Goal: Transaction & Acquisition: Purchase product/service

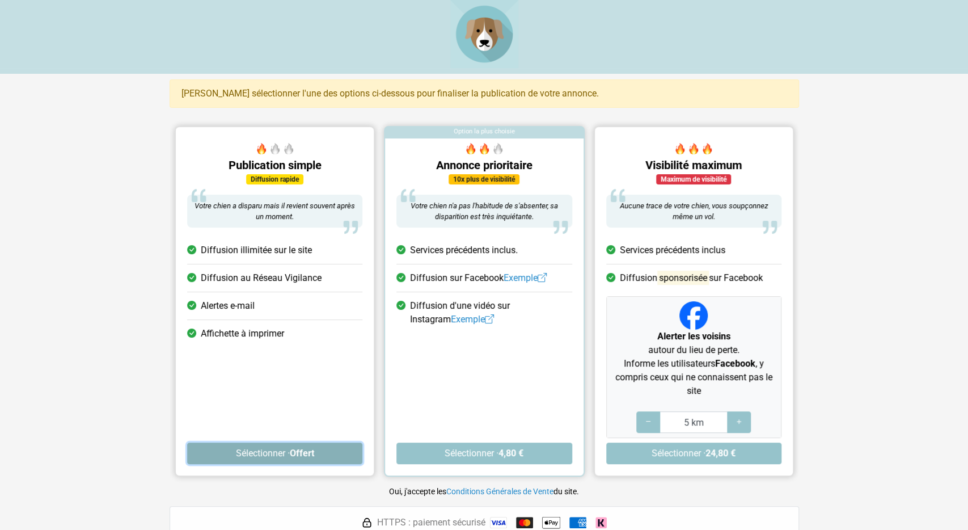
click at [300, 449] on strong "Offert" at bounding box center [301, 453] width 24 height 11
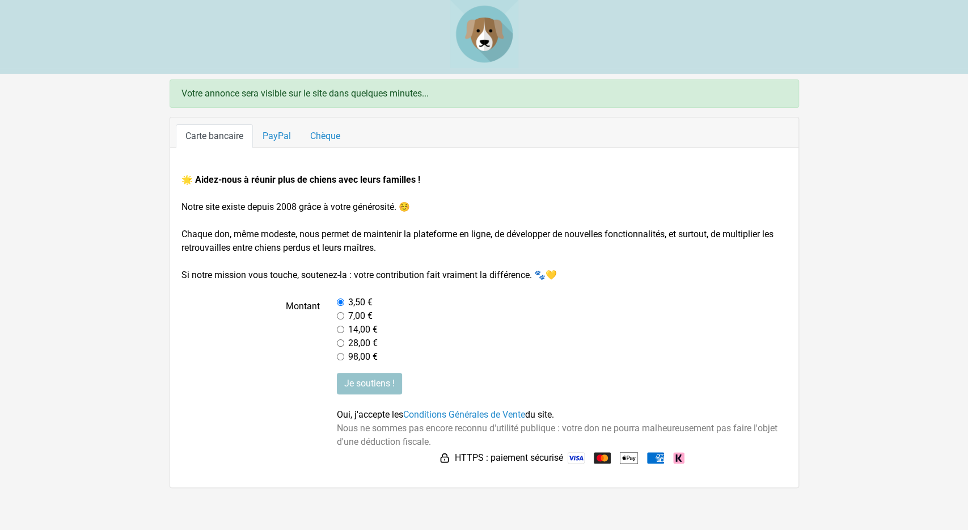
click at [342, 302] on input "radio" at bounding box center [340, 301] width 7 height 7
click at [342, 315] on input "radio" at bounding box center [340, 315] width 7 height 7
radio input "true"
click at [340, 298] on input "radio" at bounding box center [340, 301] width 7 height 7
radio input "true"
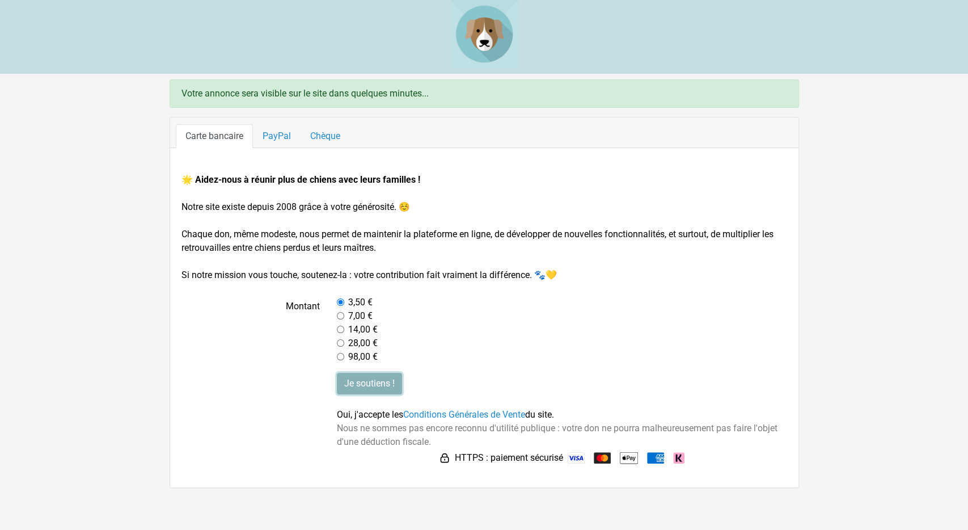
click at [388, 388] on input "Je soutiens !" at bounding box center [369, 384] width 65 height 22
